Goal: Book appointment/travel/reservation

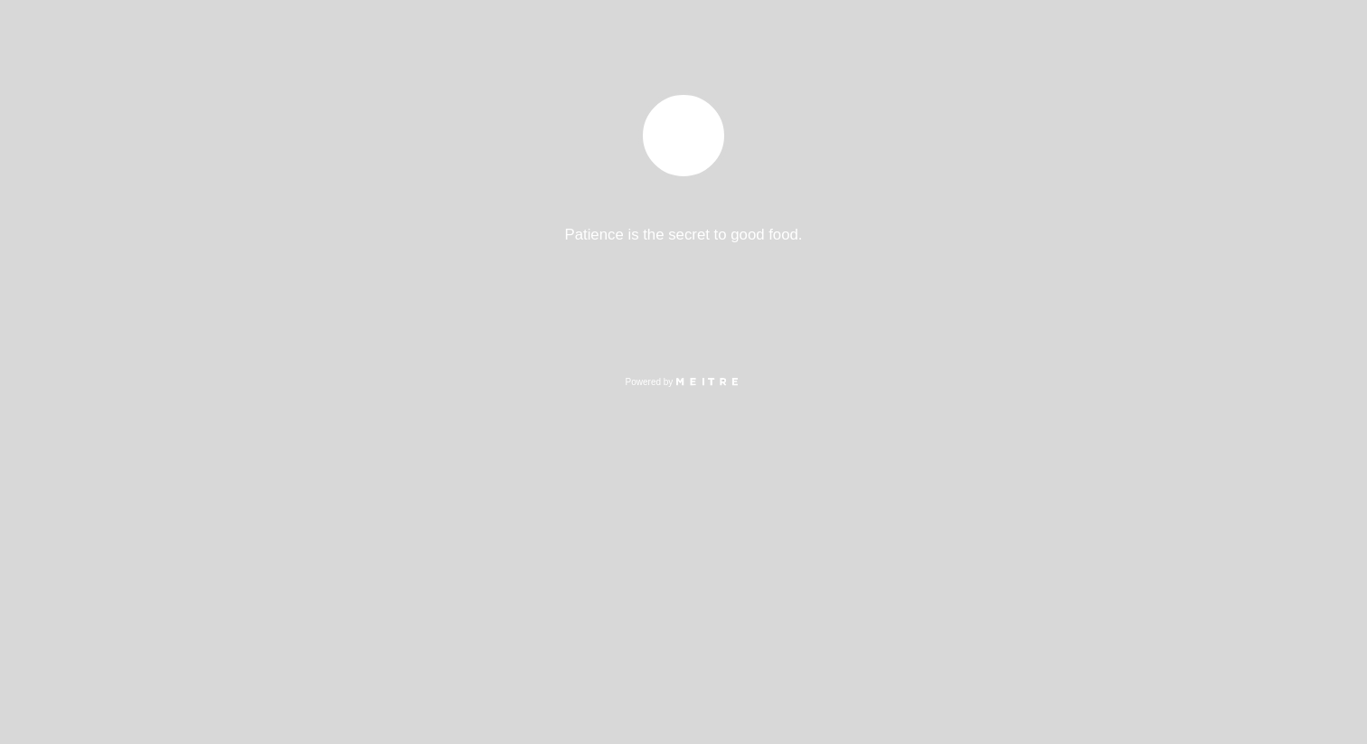
select select "es"
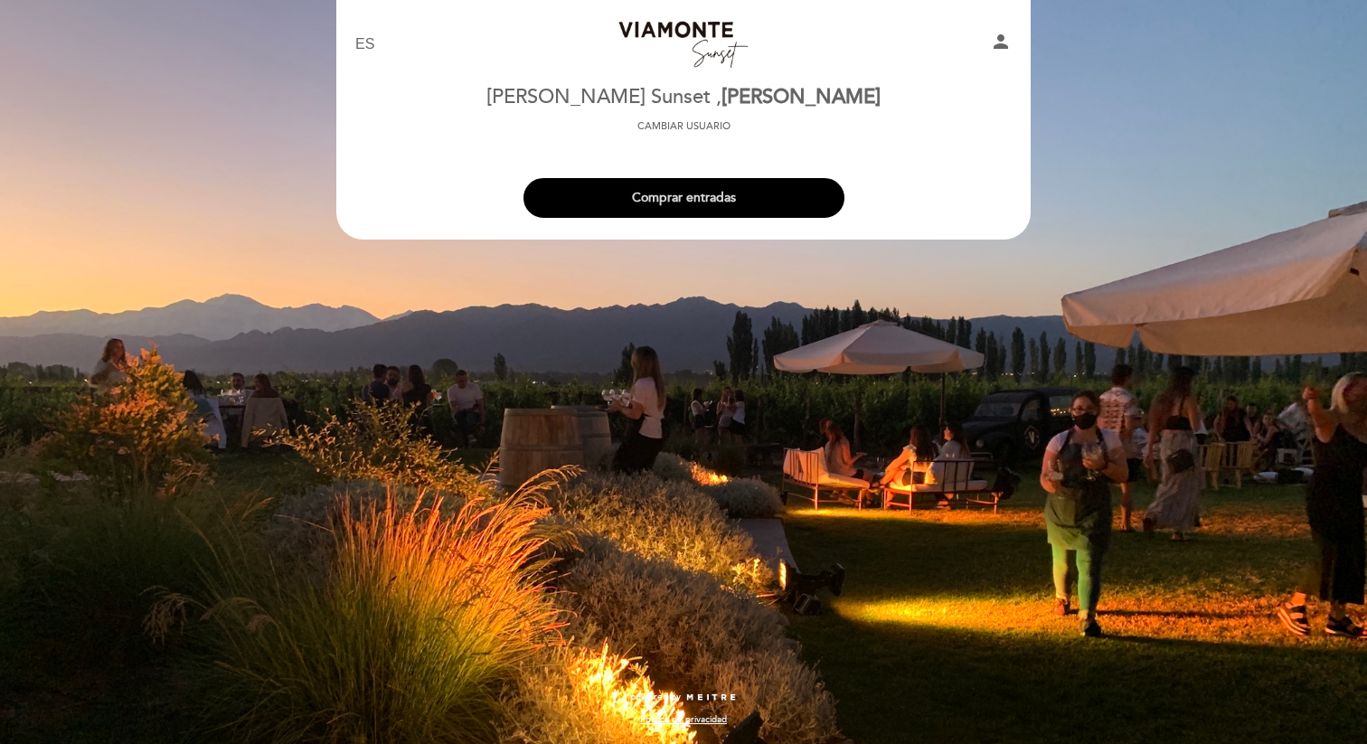
click at [711, 202] on button "Comprar entradas" at bounding box center [684, 198] width 321 height 40
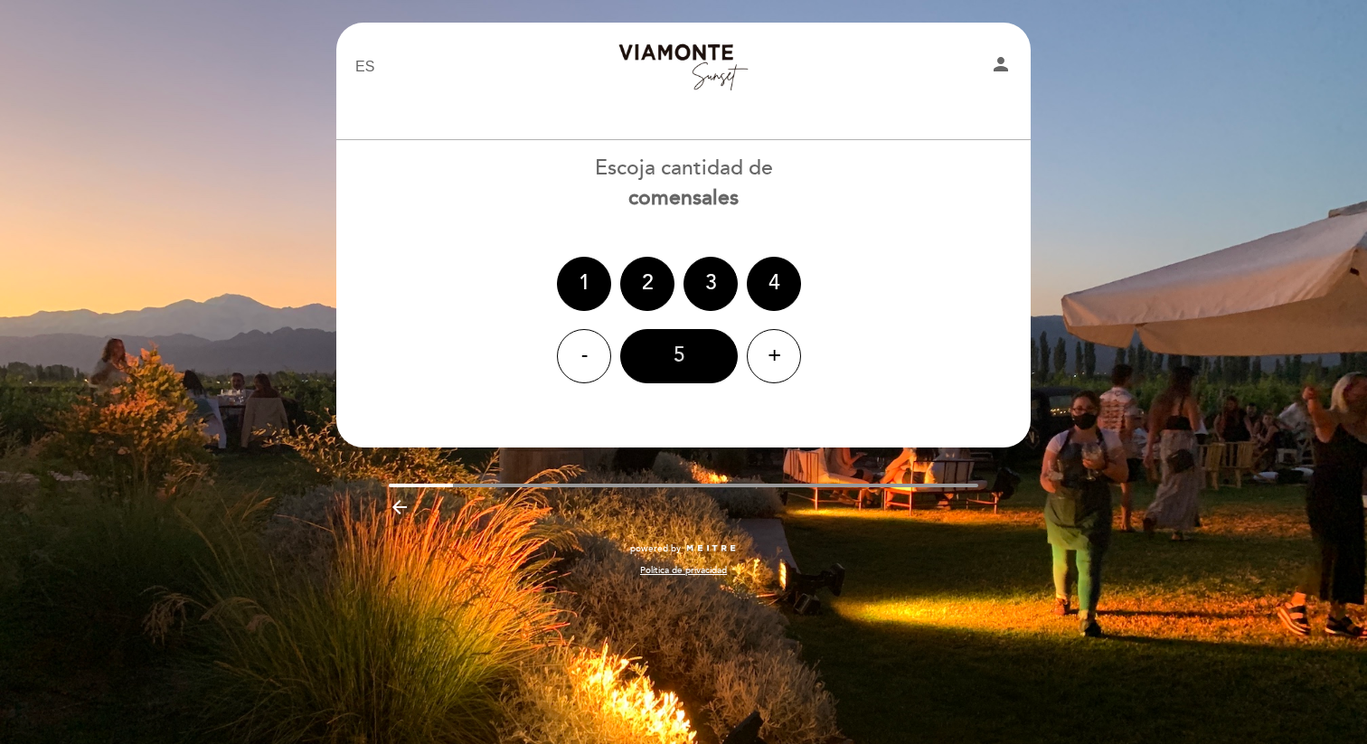
click at [674, 362] on div "5" at bounding box center [679, 356] width 118 height 54
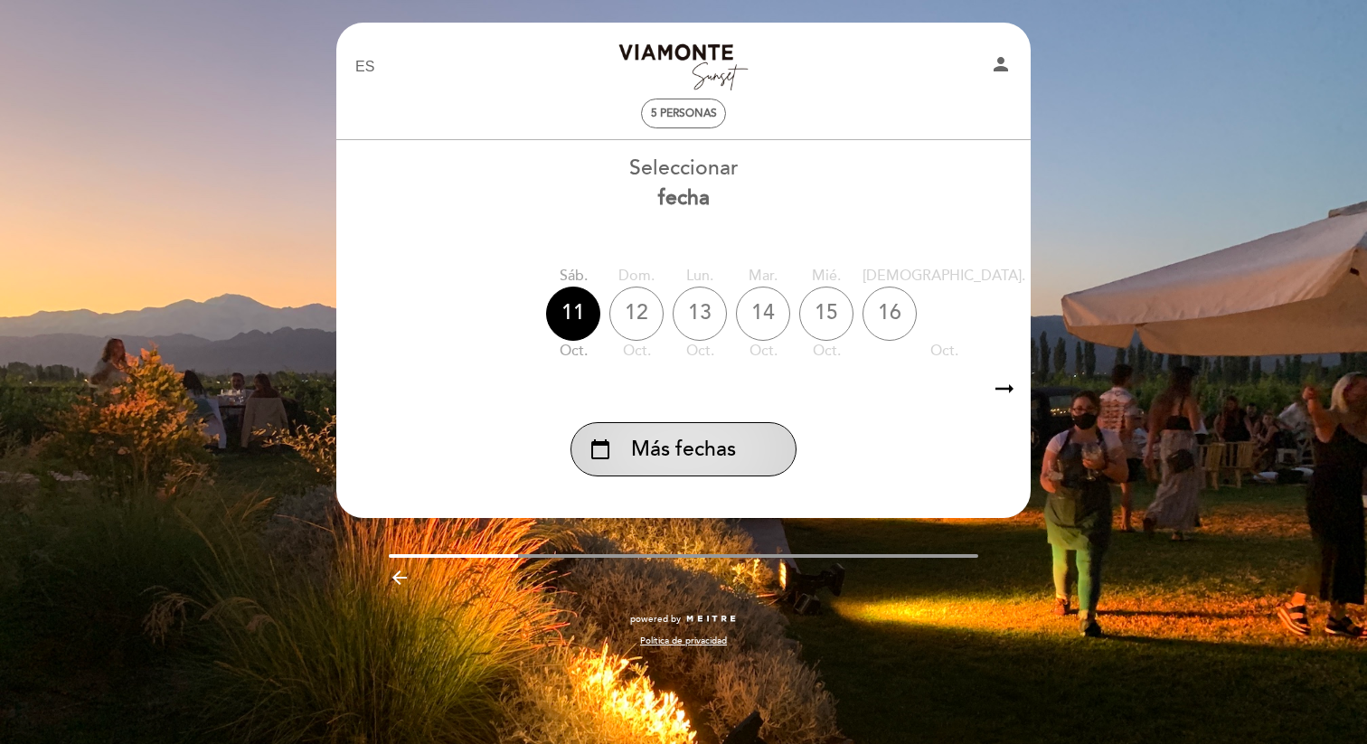
click at [770, 446] on div "calendar_today Más fechas" at bounding box center [684, 449] width 226 height 54
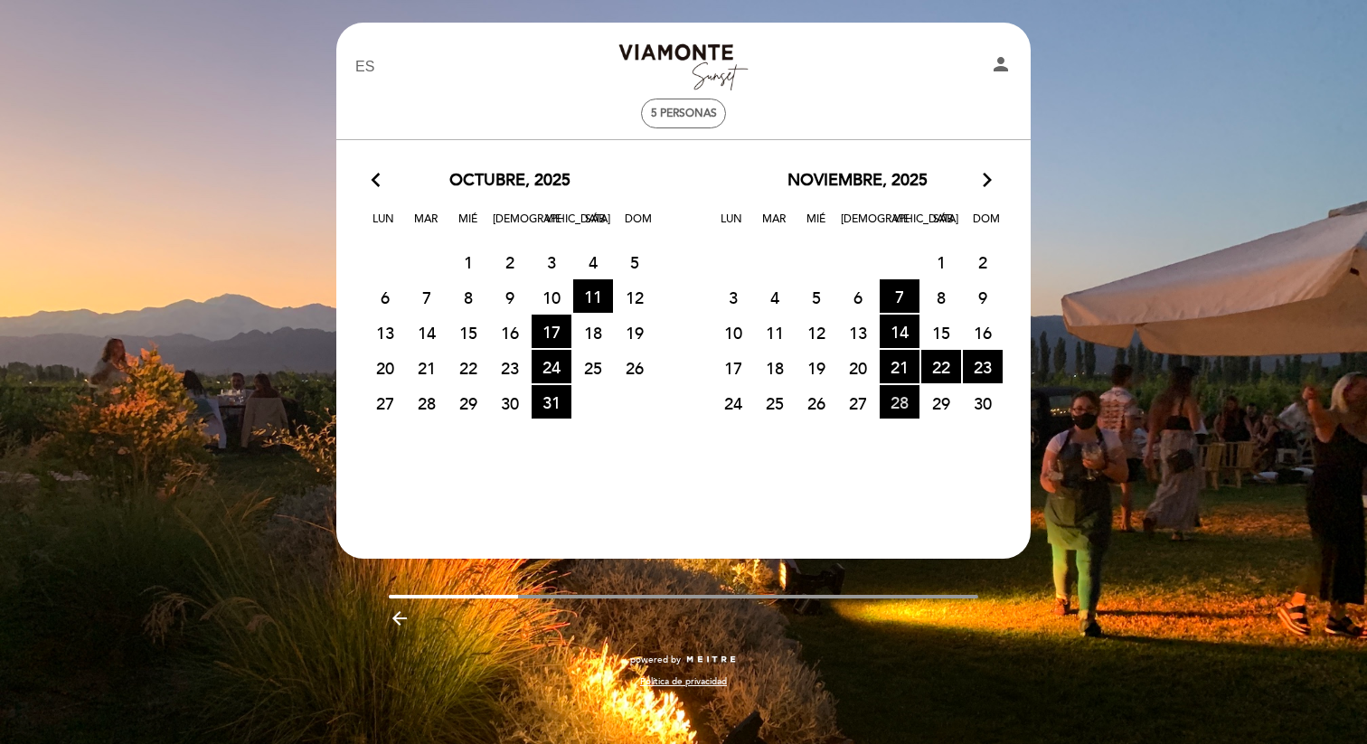
click at [906, 401] on span "28 HORA DE ENTRADAS DISPONIBLES" at bounding box center [900, 401] width 40 height 33
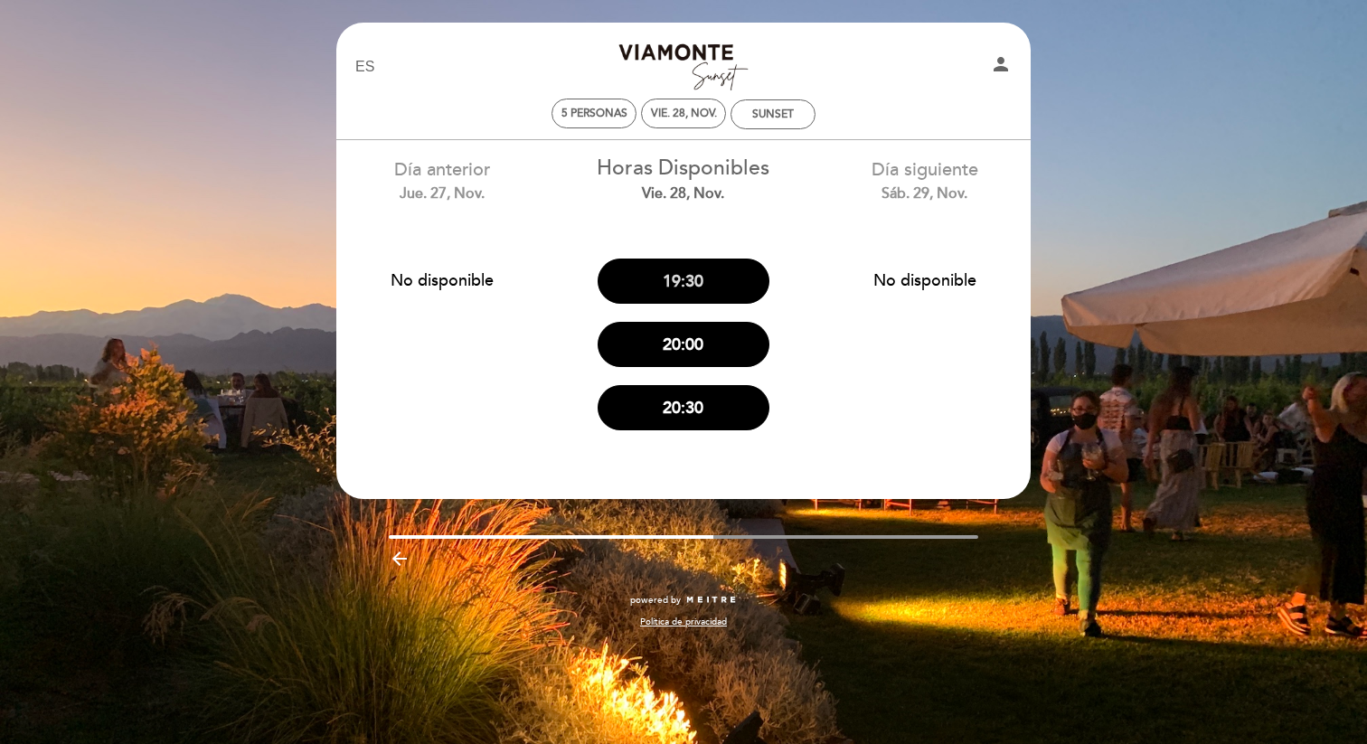
click at [687, 281] on button "19:30" at bounding box center [684, 281] width 172 height 45
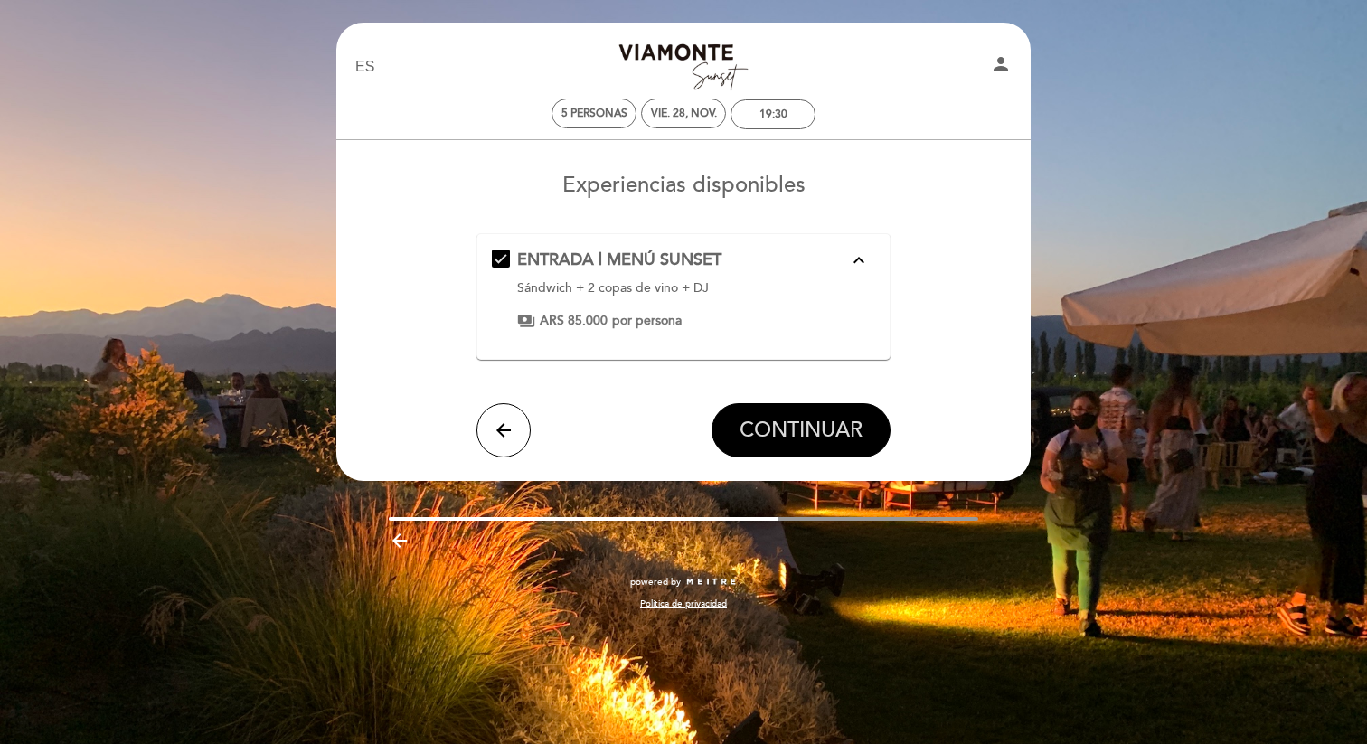
click at [829, 431] on span "CONTINUAR" at bounding box center [801, 430] width 123 height 25
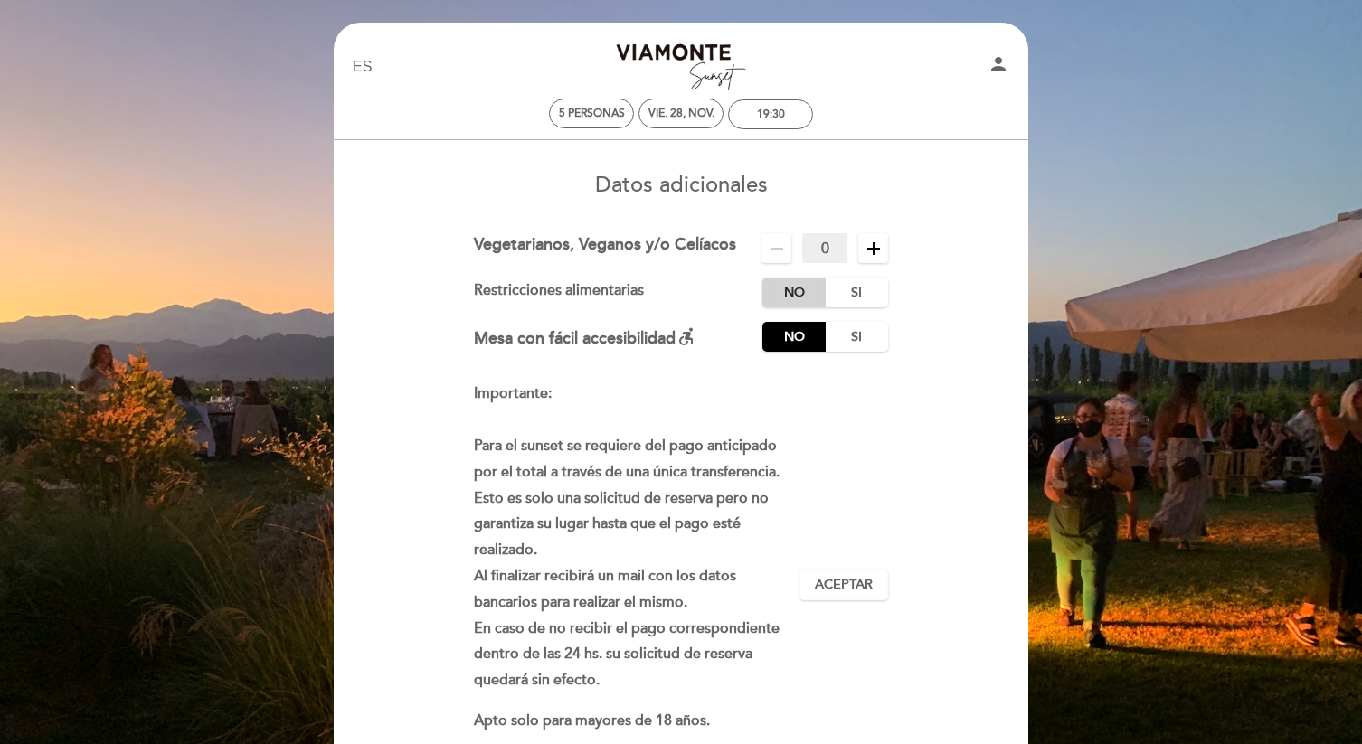
click at [797, 298] on label "No" at bounding box center [793, 293] width 63 height 30
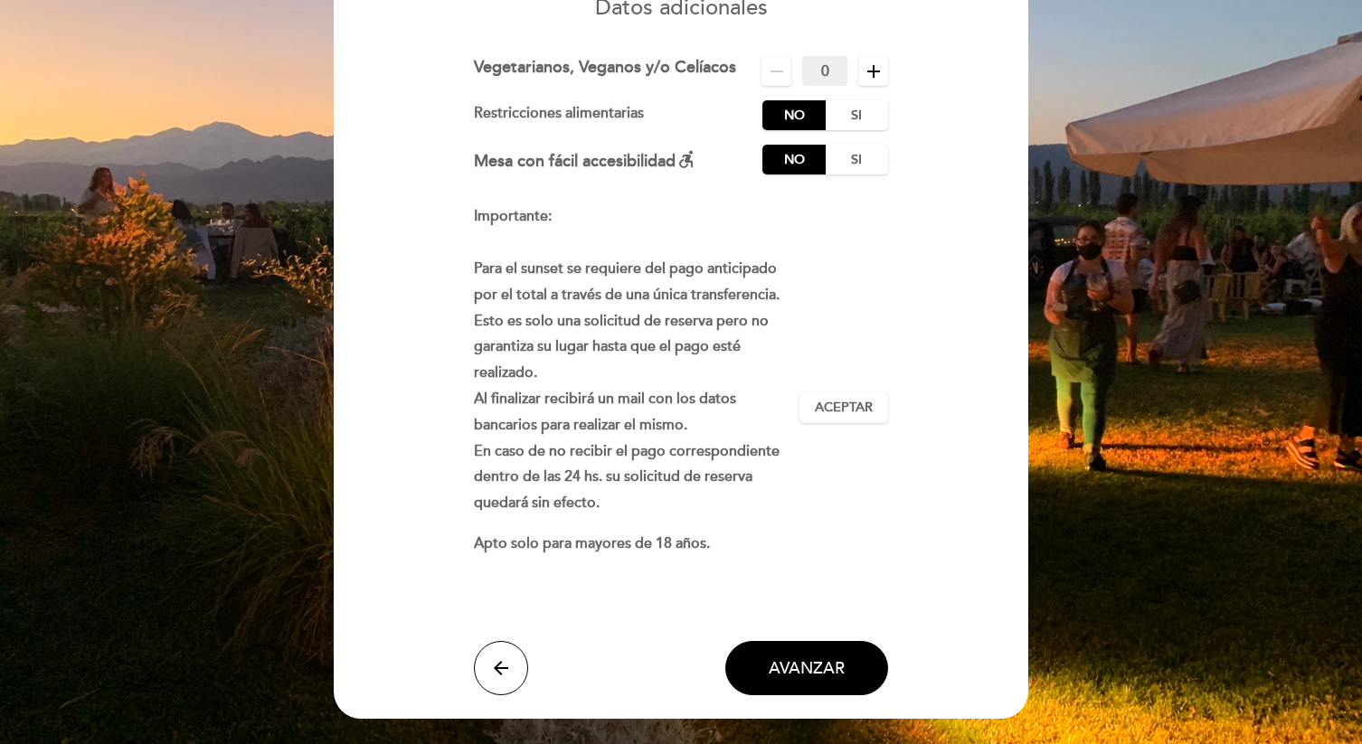
scroll to position [194, 0]
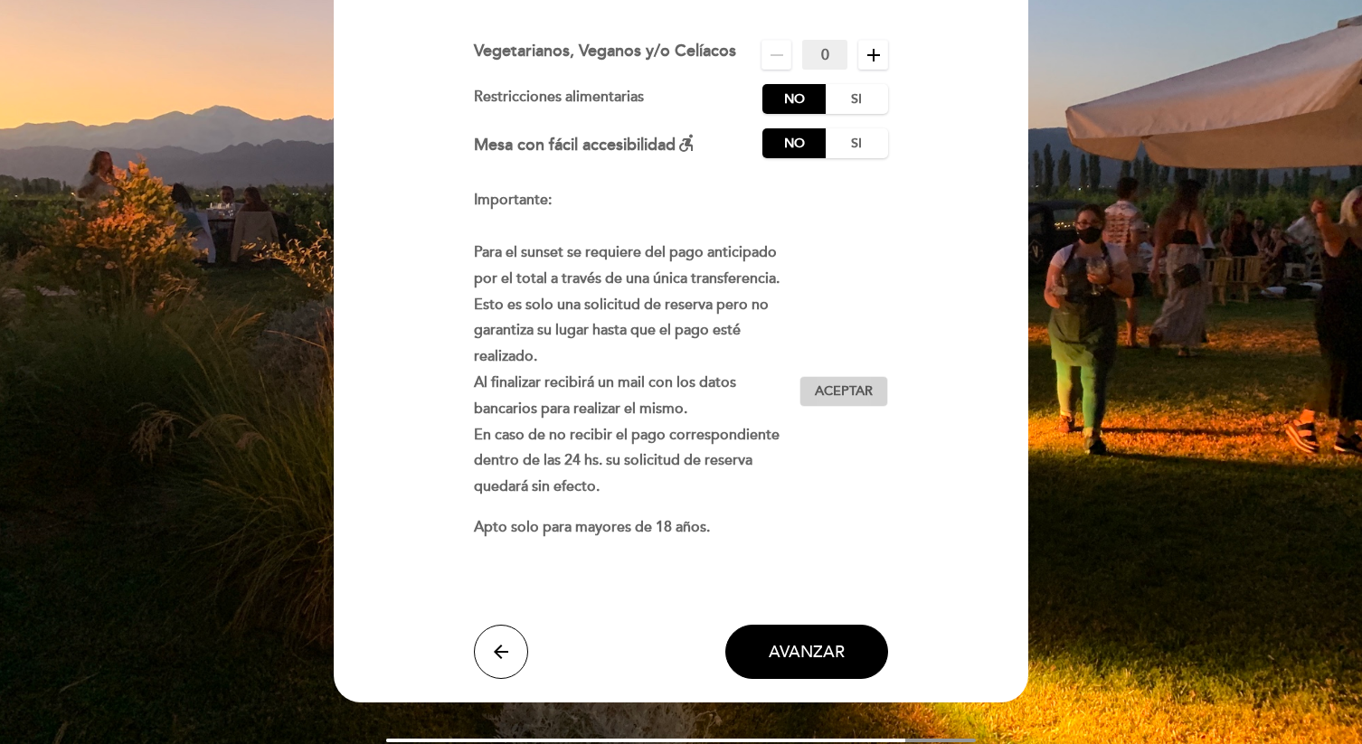
click at [847, 392] on span "Aceptar" at bounding box center [844, 392] width 58 height 19
click at [809, 656] on span "AVANZAR" at bounding box center [807, 652] width 76 height 20
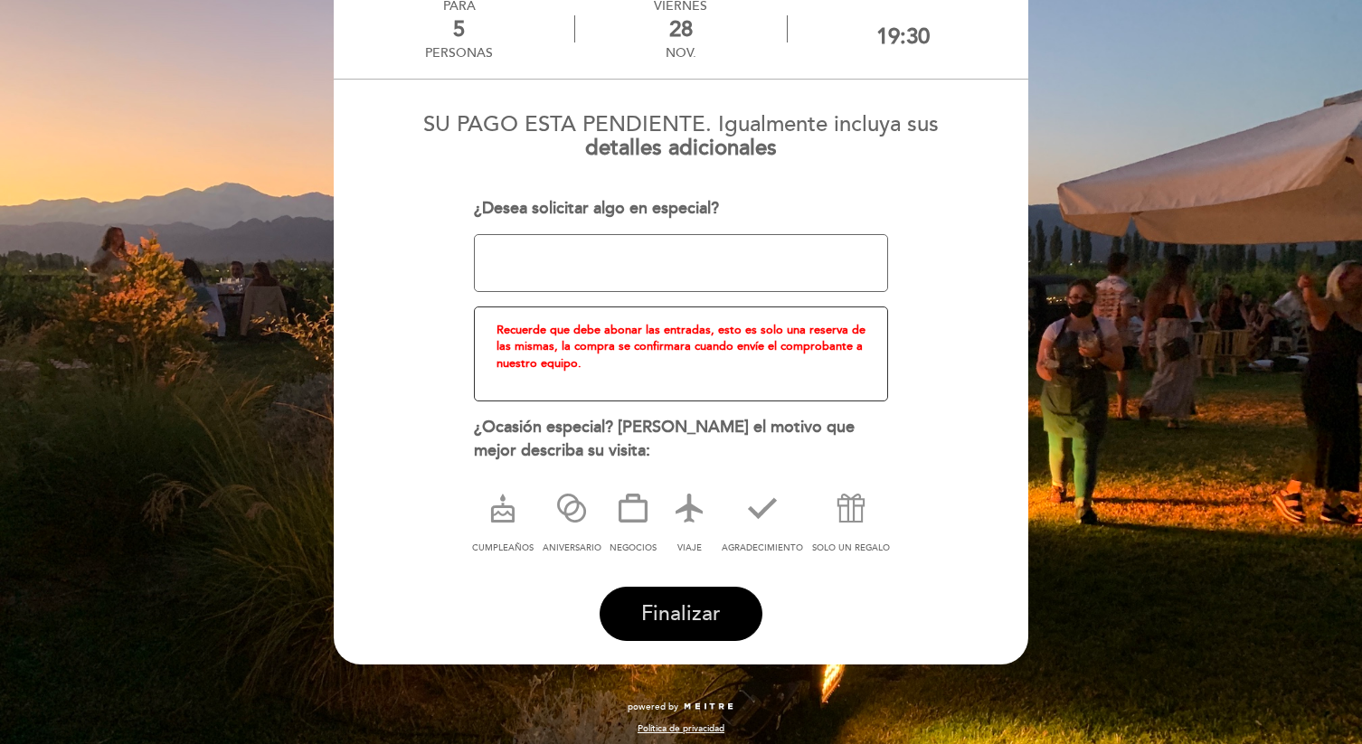
scroll to position [120, 0]
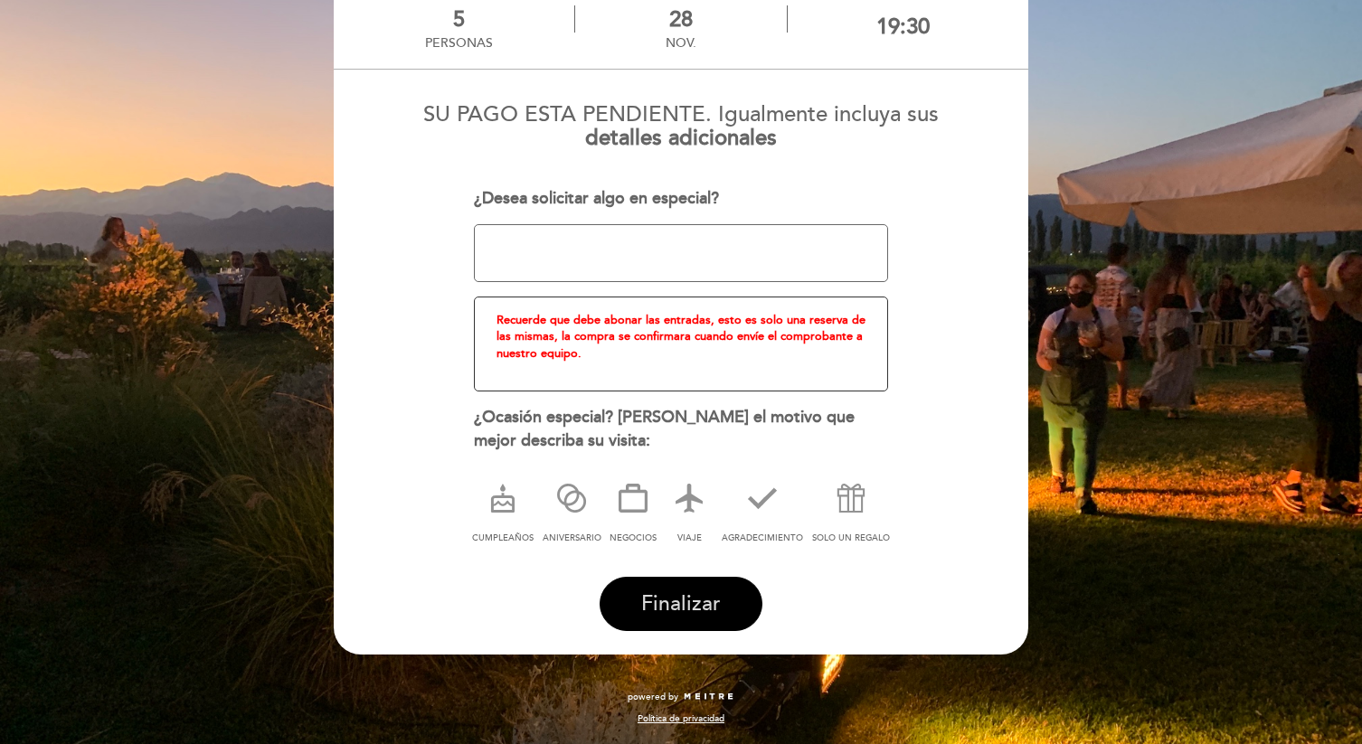
click at [714, 601] on span "Finalizar" at bounding box center [681, 603] width 80 height 25
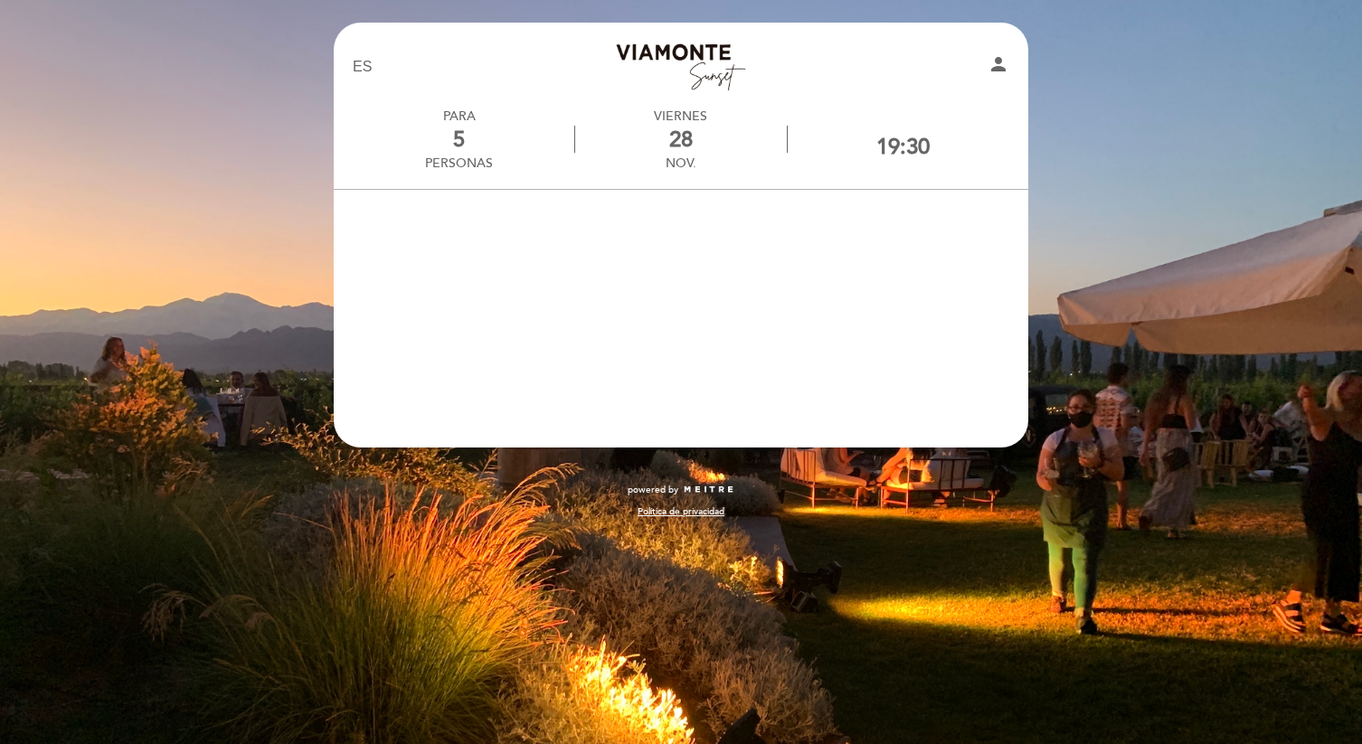
scroll to position [0, 0]
